Goal: Consume media (video, audio): Consume media (video, audio)

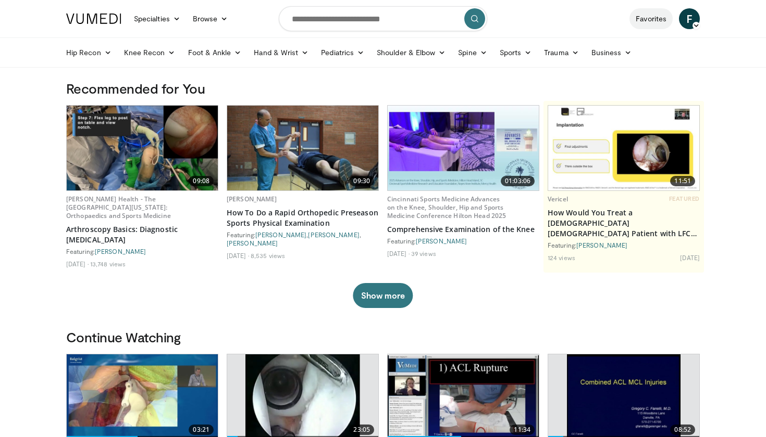
click at [647, 17] on link "Favorites" at bounding box center [650, 18] width 43 height 21
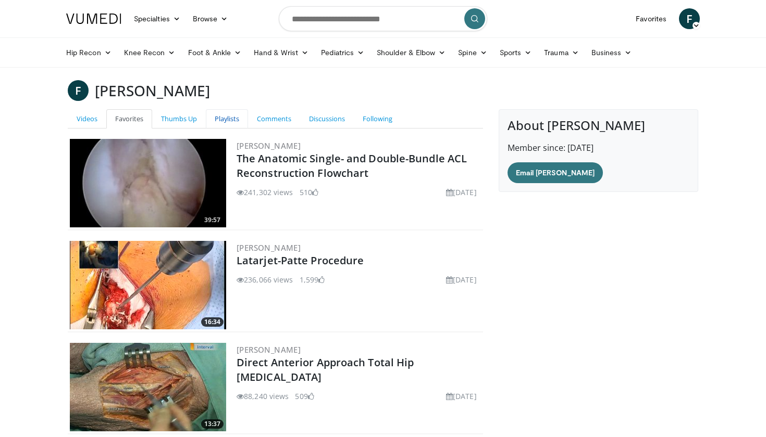
click at [233, 118] on link "Playlists" at bounding box center [227, 118] width 42 height 19
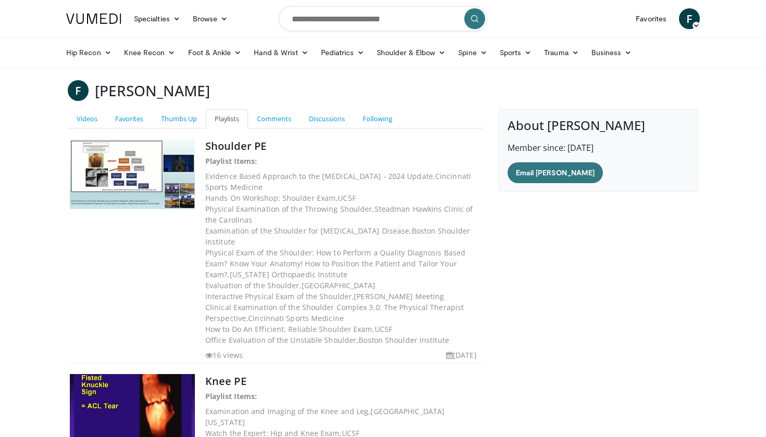
scroll to position [79, 0]
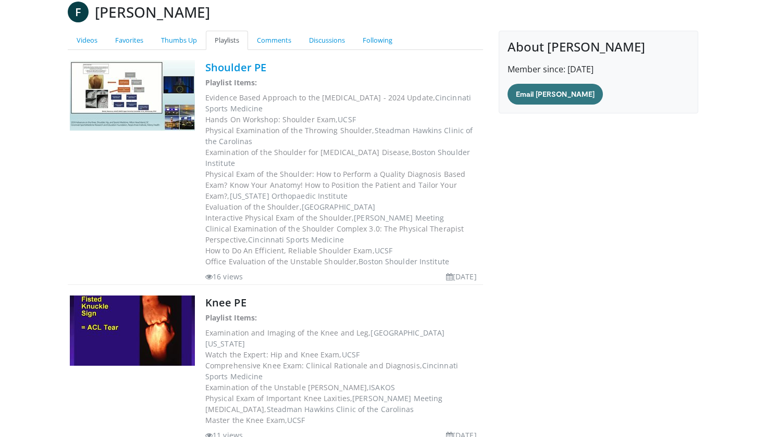
click at [242, 67] on link "Shoulder PE" at bounding box center [235, 67] width 61 height 14
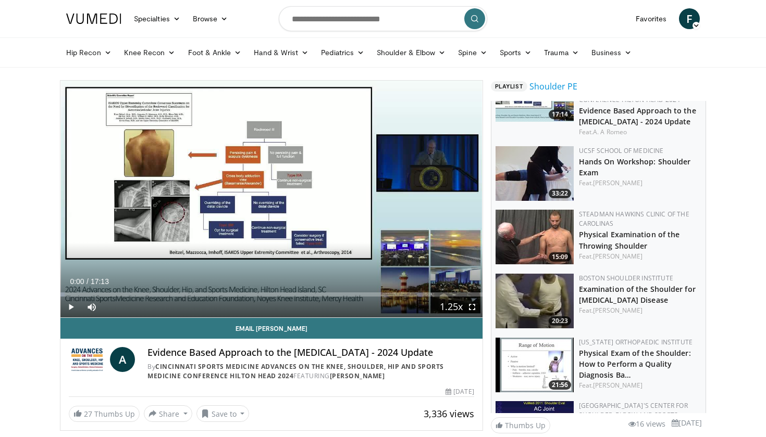
scroll to position [56, 0]
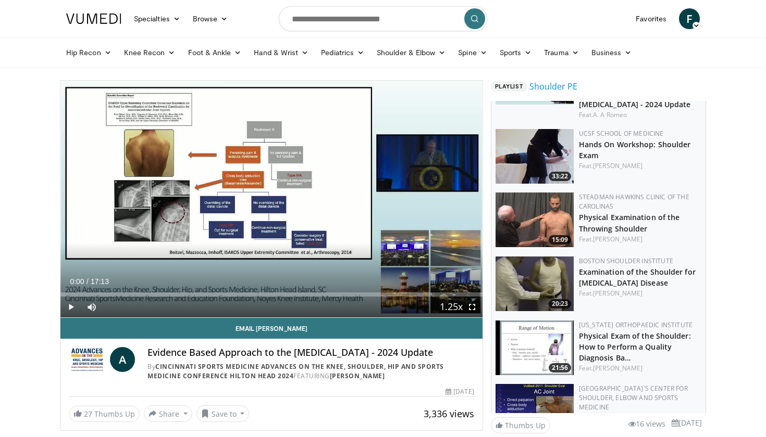
click at [561, 166] on img at bounding box center [534, 156] width 78 height 55
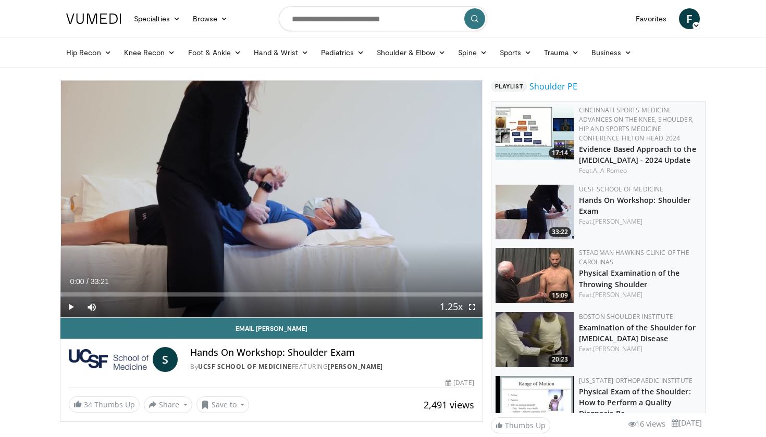
click at [71, 305] on span "Video Player" at bounding box center [70, 307] width 21 height 21
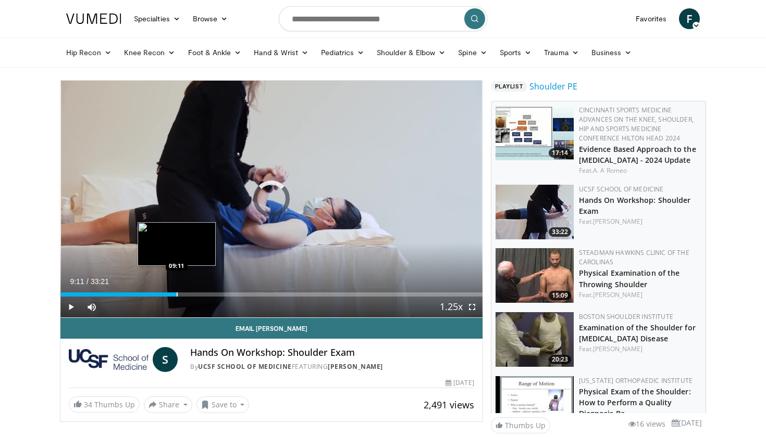
click at [177, 287] on div "Loaded : 6.00% 09:11 09:11" at bounding box center [271, 292] width 422 height 10
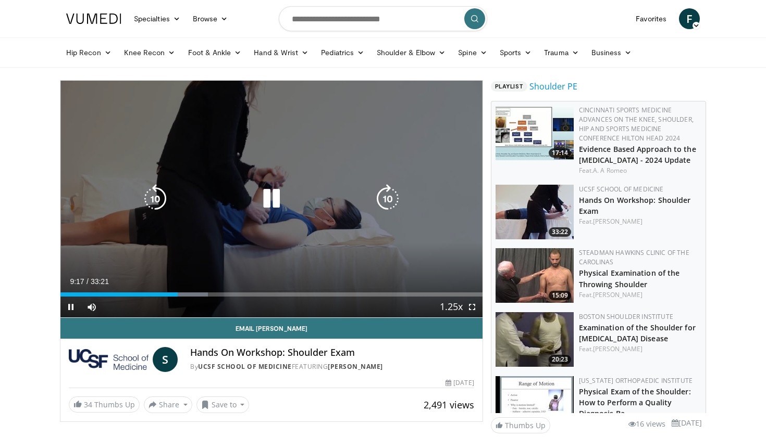
click at [388, 191] on icon "Video Player" at bounding box center [387, 198] width 29 height 29
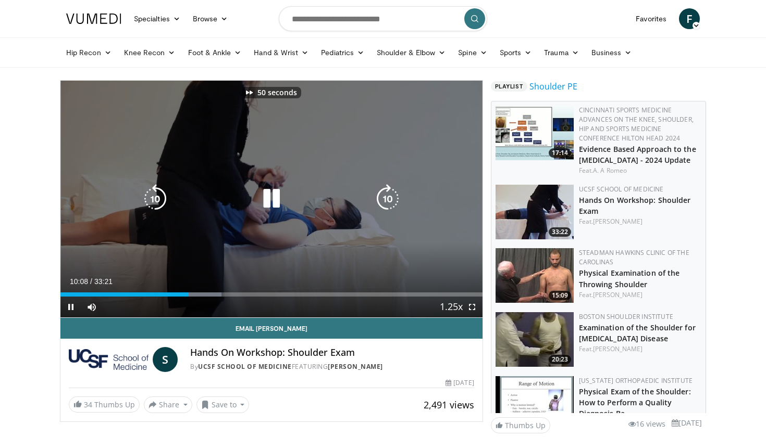
click at [388, 191] on icon "Video Player" at bounding box center [387, 198] width 29 height 29
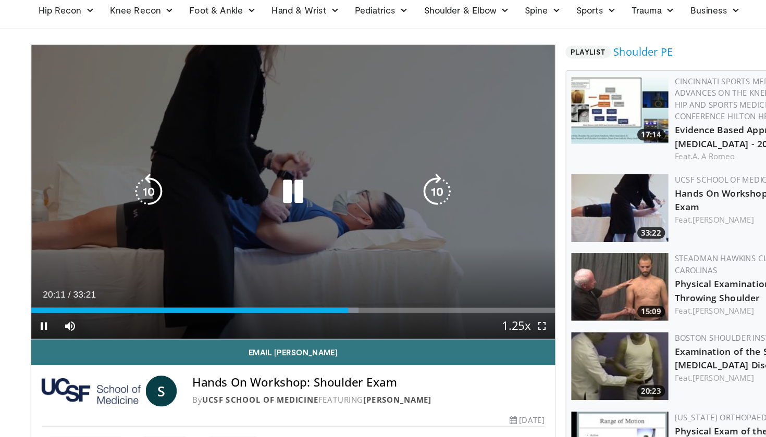
click at [257, 184] on icon "Video Player" at bounding box center [271, 198] width 29 height 29
click at [141, 184] on icon "Video Player" at bounding box center [155, 198] width 29 height 29
click at [257, 184] on icon "Video Player" at bounding box center [271, 198] width 29 height 29
click at [141, 184] on icon "Video Player" at bounding box center [155, 198] width 29 height 29
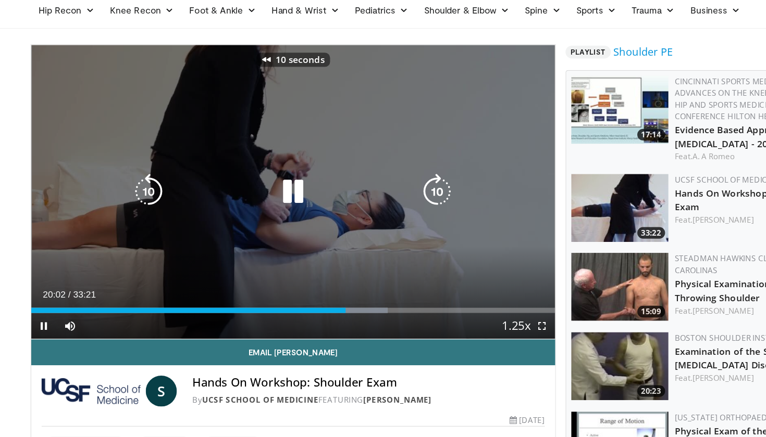
click at [141, 184] on icon "Video Player" at bounding box center [155, 198] width 29 height 29
click at [257, 184] on icon "Video Player" at bounding box center [271, 198] width 29 height 29
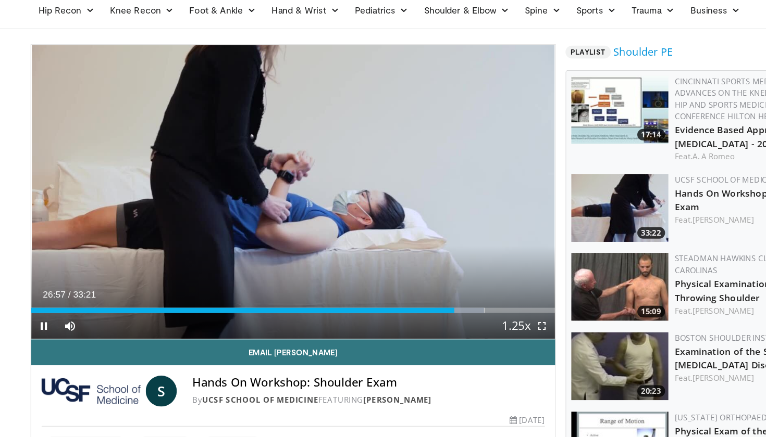
click at [60, 297] on span "Video Player" at bounding box center [70, 307] width 21 height 21
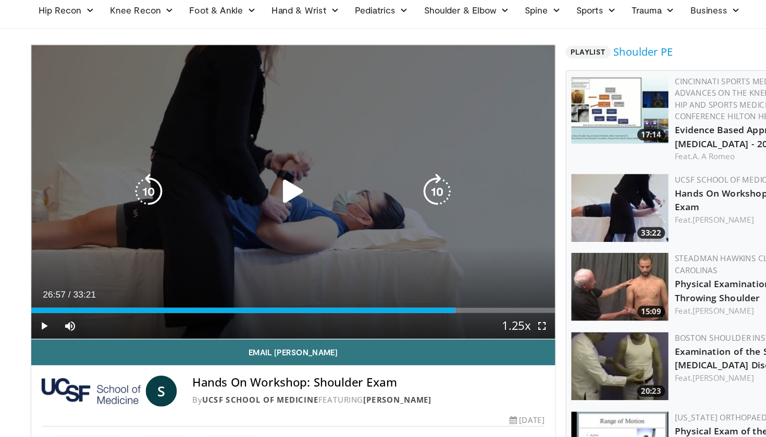
click at [257, 184] on icon "Video Player" at bounding box center [271, 198] width 29 height 29
click at [141, 184] on icon "Video Player" at bounding box center [155, 198] width 29 height 29
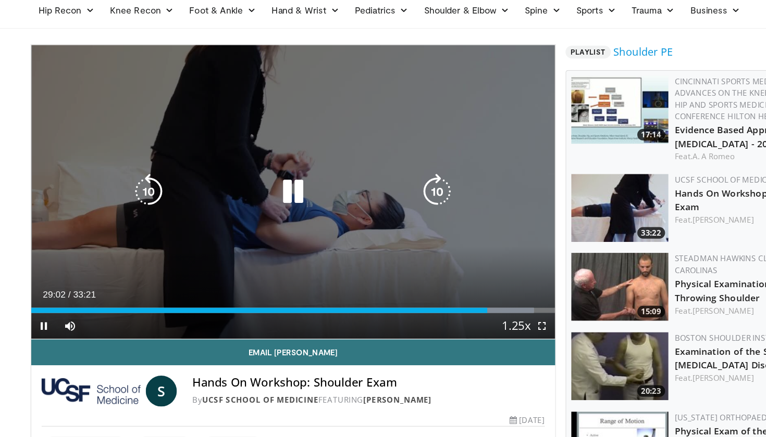
click at [141, 184] on icon "Video Player" at bounding box center [155, 198] width 29 height 29
click at [257, 184] on icon "Video Player" at bounding box center [271, 198] width 29 height 29
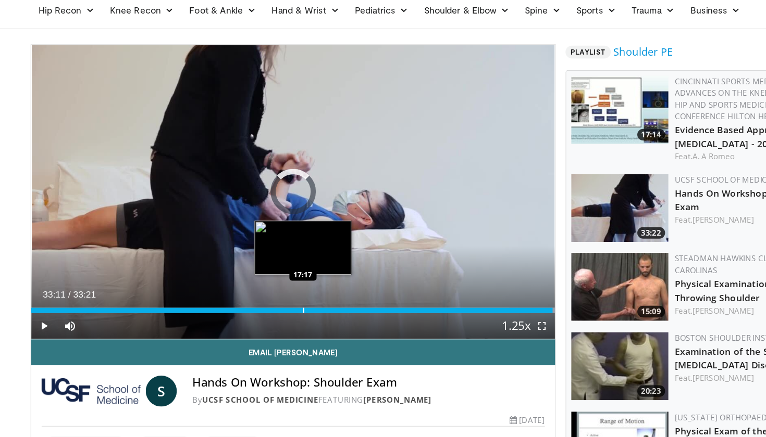
click at [296, 287] on div "Loaded : 100.00% 33:11 17:17" at bounding box center [271, 292] width 422 height 10
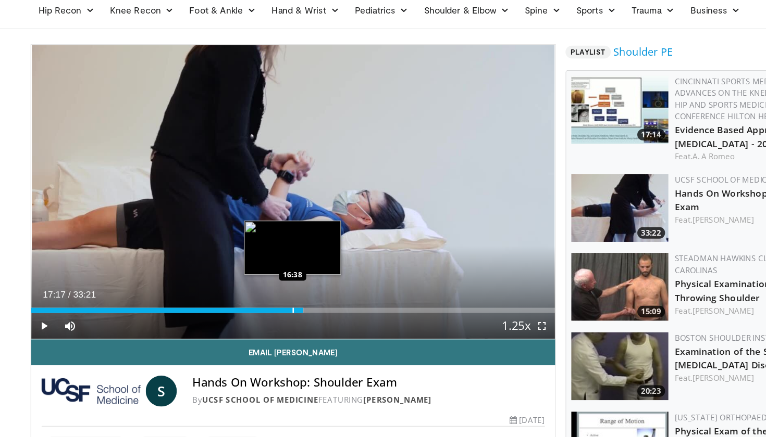
click at [286, 287] on div "Loaded : 52.01% 17:17 16:38" at bounding box center [271, 292] width 422 height 10
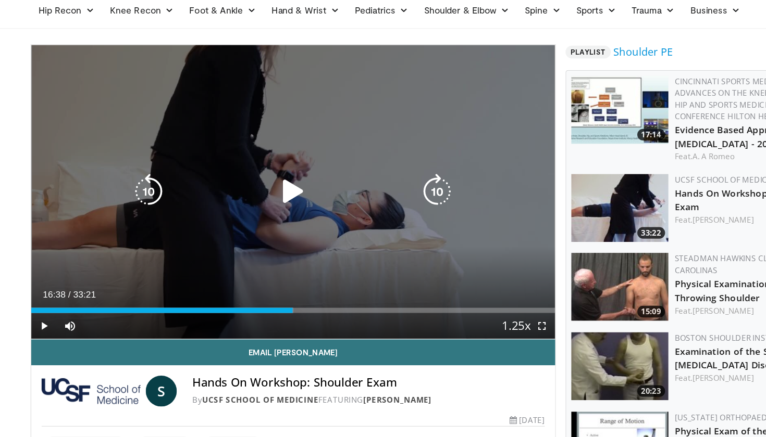
click at [233, 203] on div "10 seconds Tap to unmute" at bounding box center [271, 199] width 422 height 237
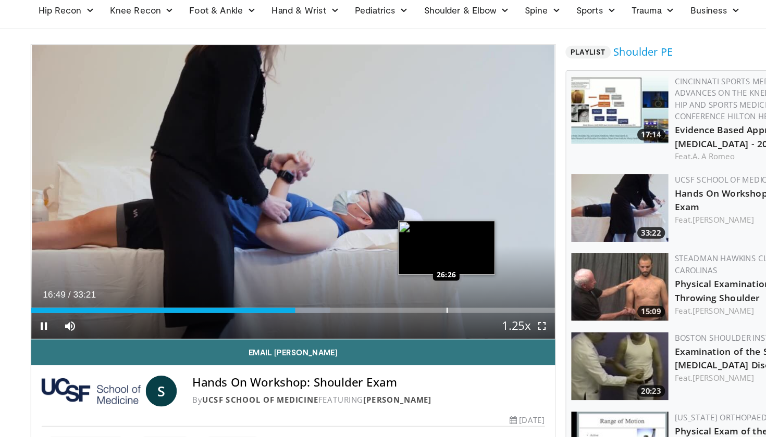
click at [440, 293] on div "Loaded : 57.01% 16:49 26:26" at bounding box center [271, 295] width 422 height 4
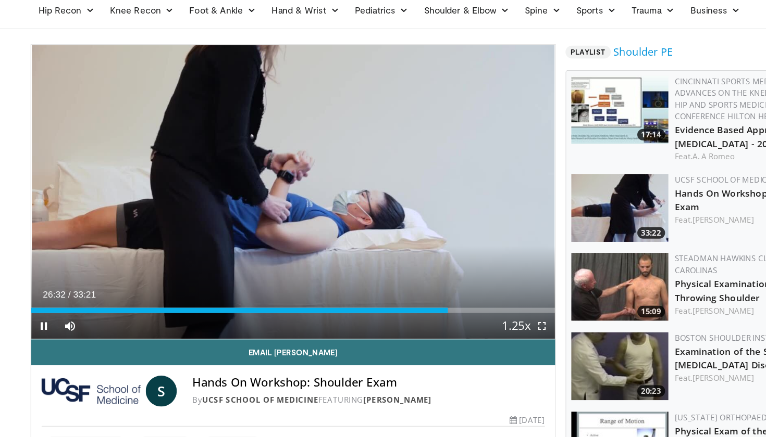
click at [461, 297] on span "Video Player" at bounding box center [471, 307] width 21 height 21
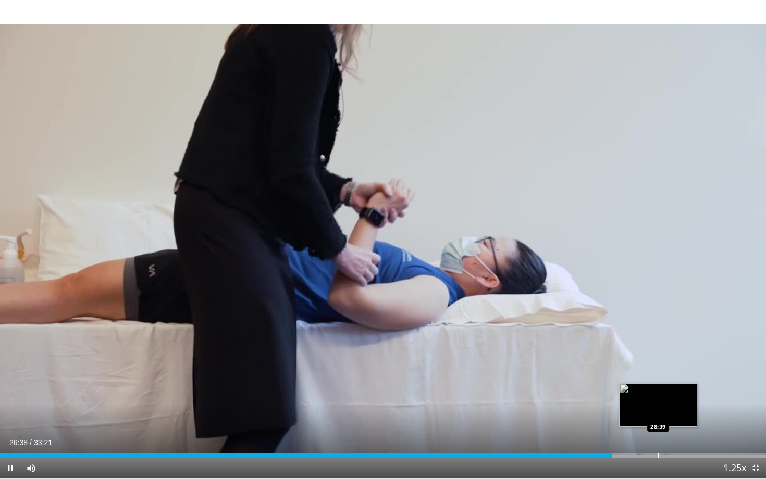
click at [658, 437] on div "Progress Bar" at bounding box center [658, 456] width 1 height 4
click at [653, 437] on div "Progress Bar" at bounding box center [653, 456] width 1 height 4
click at [643, 437] on div "Loaded : 94.52% 28:28 28:01" at bounding box center [383, 456] width 766 height 4
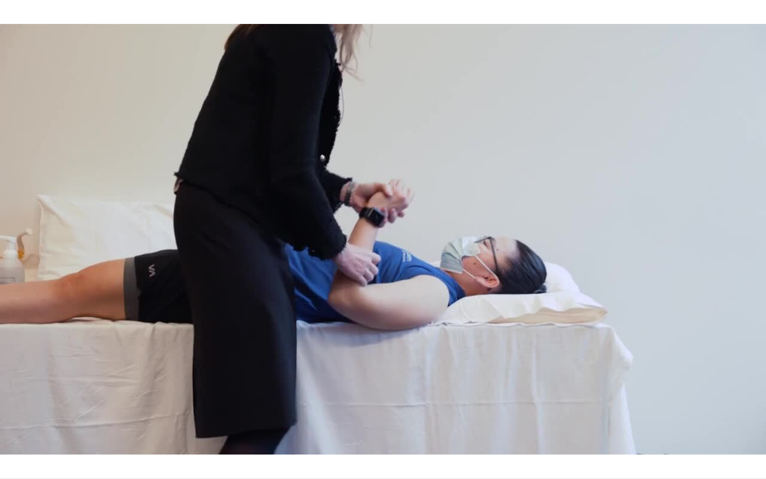
click at [622, 437] on div "10 seconds Tap to unmute" at bounding box center [383, 239] width 766 height 479
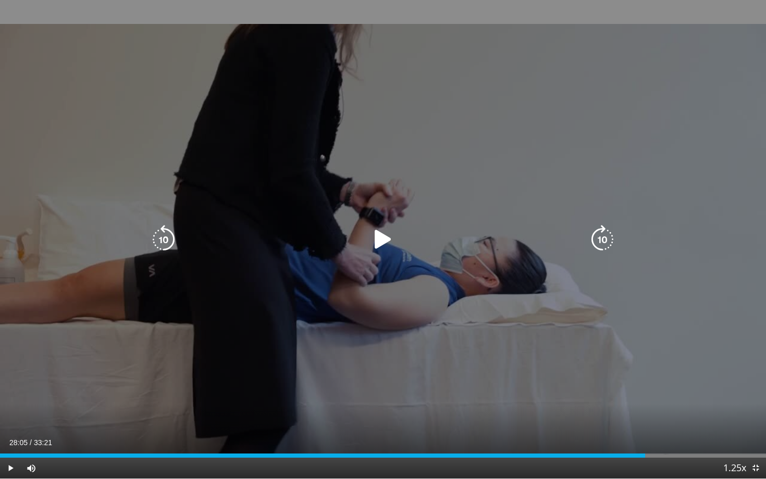
click at [578, 340] on div "10 seconds Tap to unmute" at bounding box center [383, 239] width 766 height 479
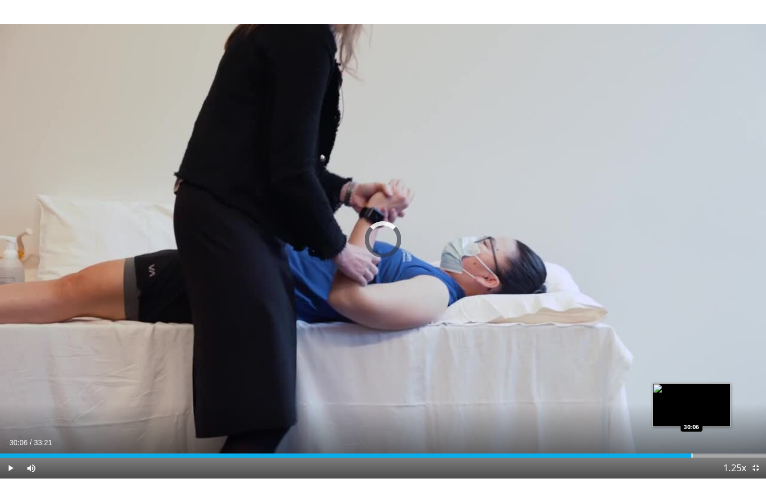
click at [691, 437] on div "Progress Bar" at bounding box center [691, 456] width 1 height 4
click at [680, 437] on div "Progress Bar" at bounding box center [680, 456] width 1 height 4
click at [673, 437] on div "Progress Bar" at bounding box center [673, 456] width 1 height 4
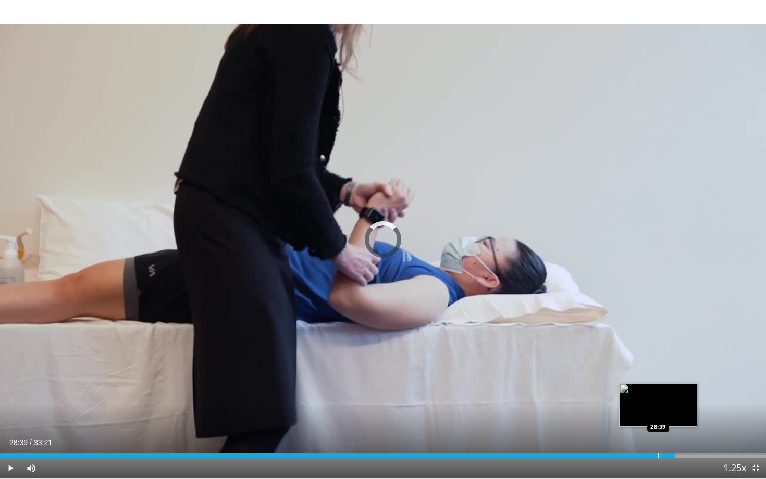
click at [658, 437] on div "Progress Bar" at bounding box center [658, 456] width 1 height 4
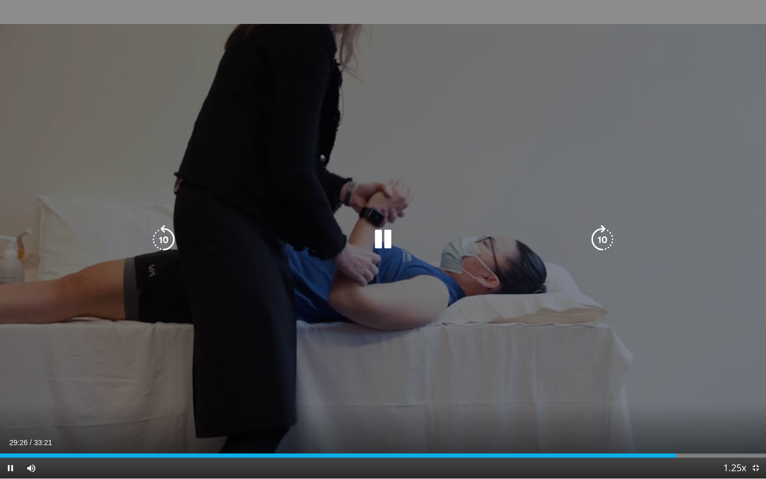
click at [384, 245] on icon "Video Player" at bounding box center [382, 239] width 29 height 29
